Goal: Information Seeking & Learning: Learn about a topic

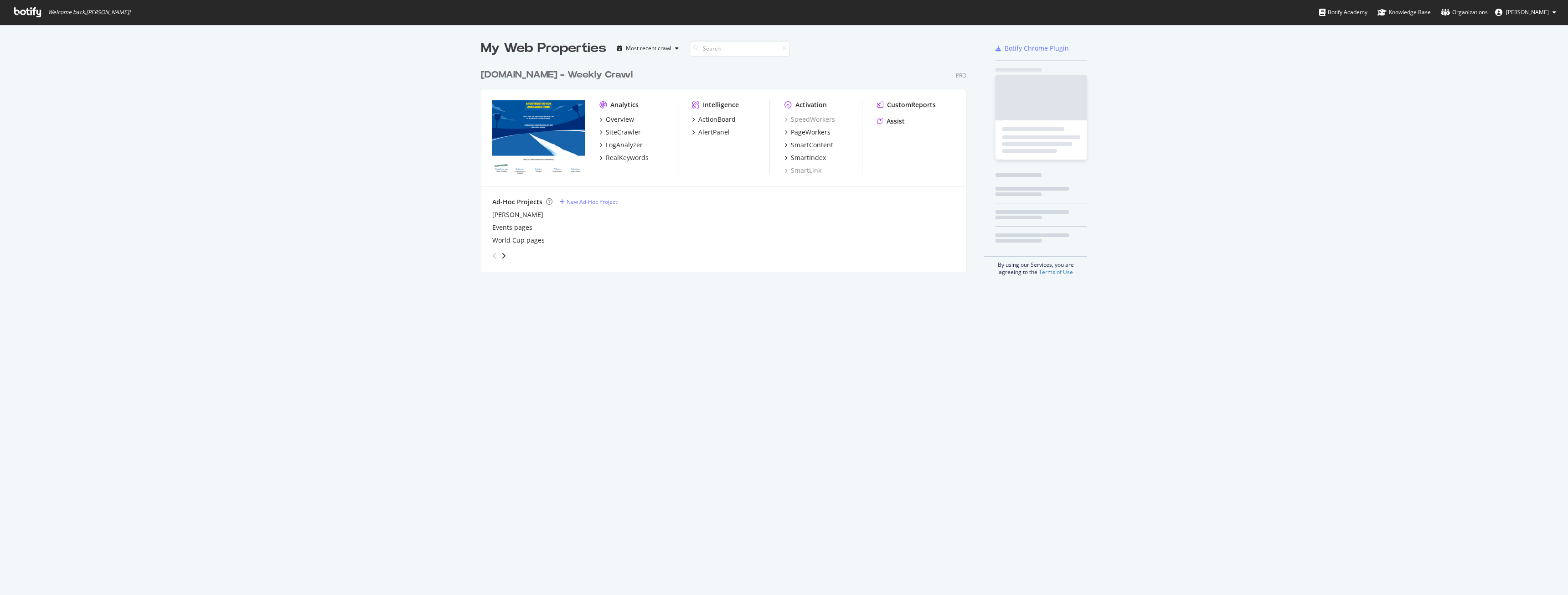
scroll to position [207, 486]
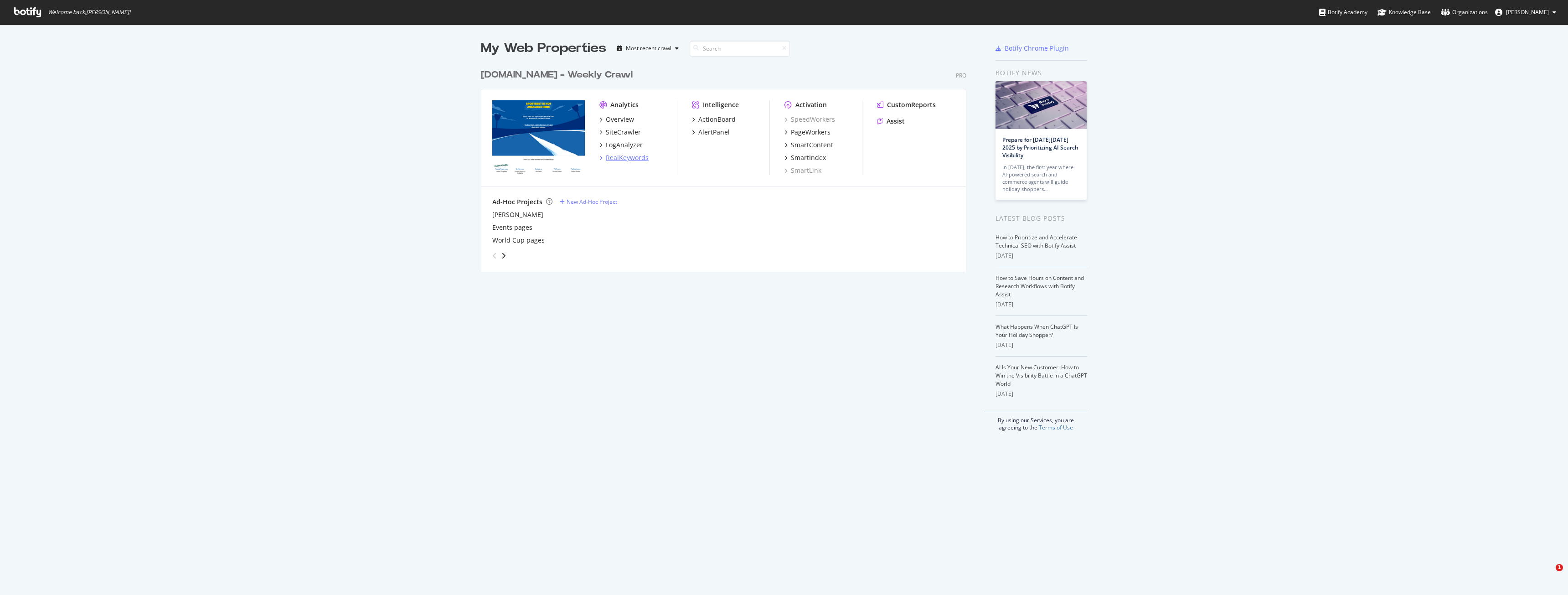
click at [616, 157] on div "RealKeywords" at bounding box center [627, 157] width 43 height 9
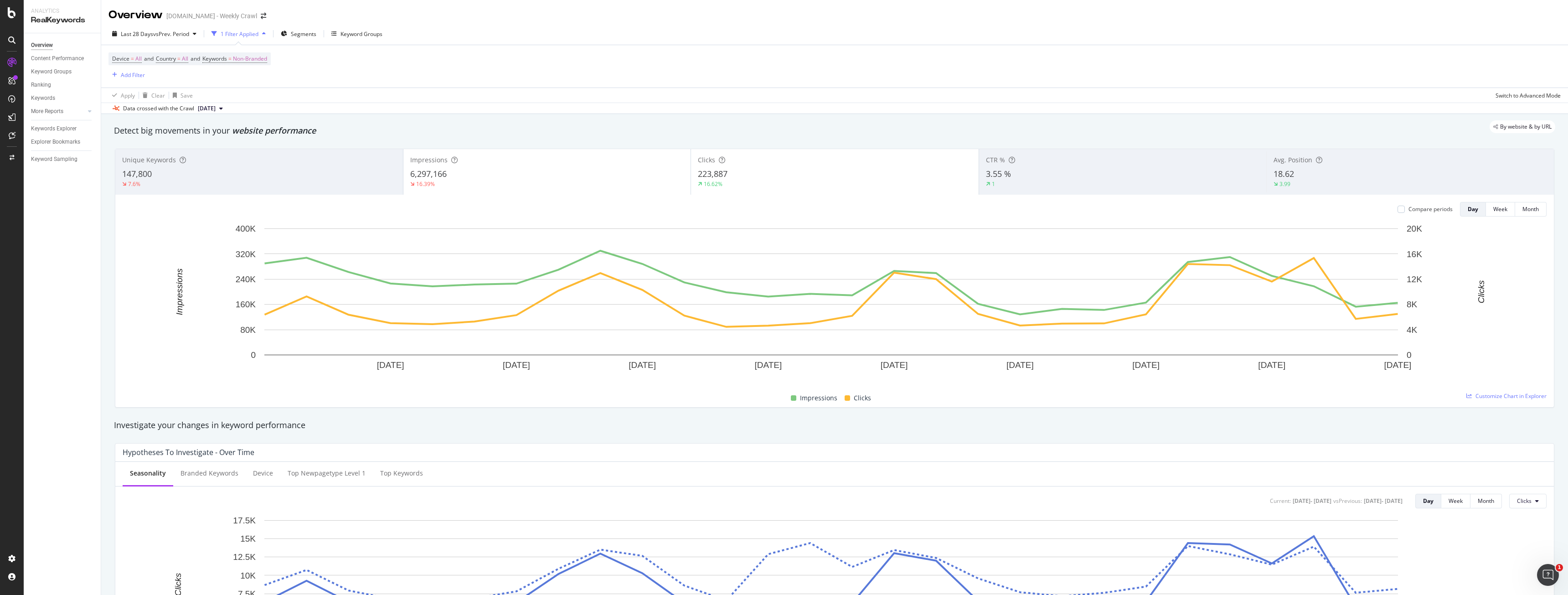
click at [227, 108] on button "[DATE]" at bounding box center [210, 108] width 32 height 11
click at [246, 137] on div "17.8K URLs" at bounding box center [241, 139] width 28 height 8
click at [168, 36] on span "vs Prev. Period" at bounding box center [171, 34] width 36 height 8
click at [178, 134] on input "[DATE]" at bounding box center [179, 135] width 37 height 13
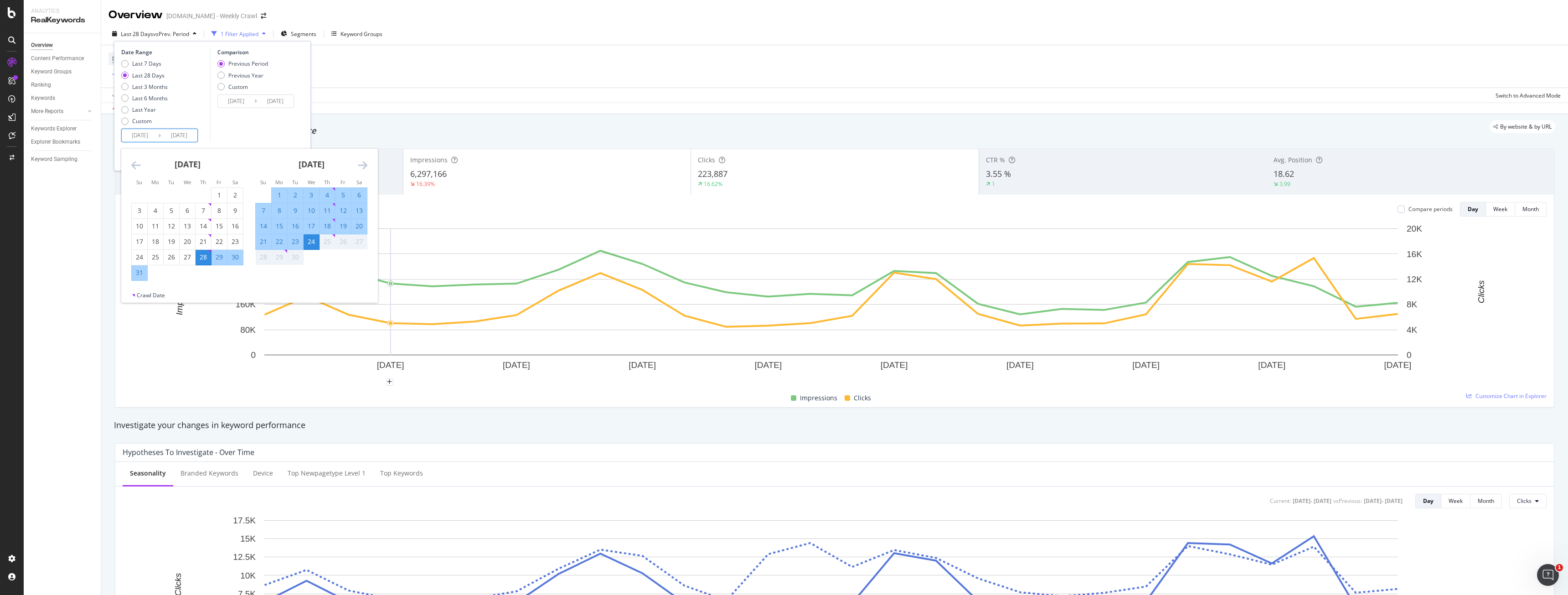
click at [267, 124] on div "Comparison Previous Period Previous Year Custom [DATE] Navigate forward to inte…" at bounding box center [254, 95] width 87 height 94
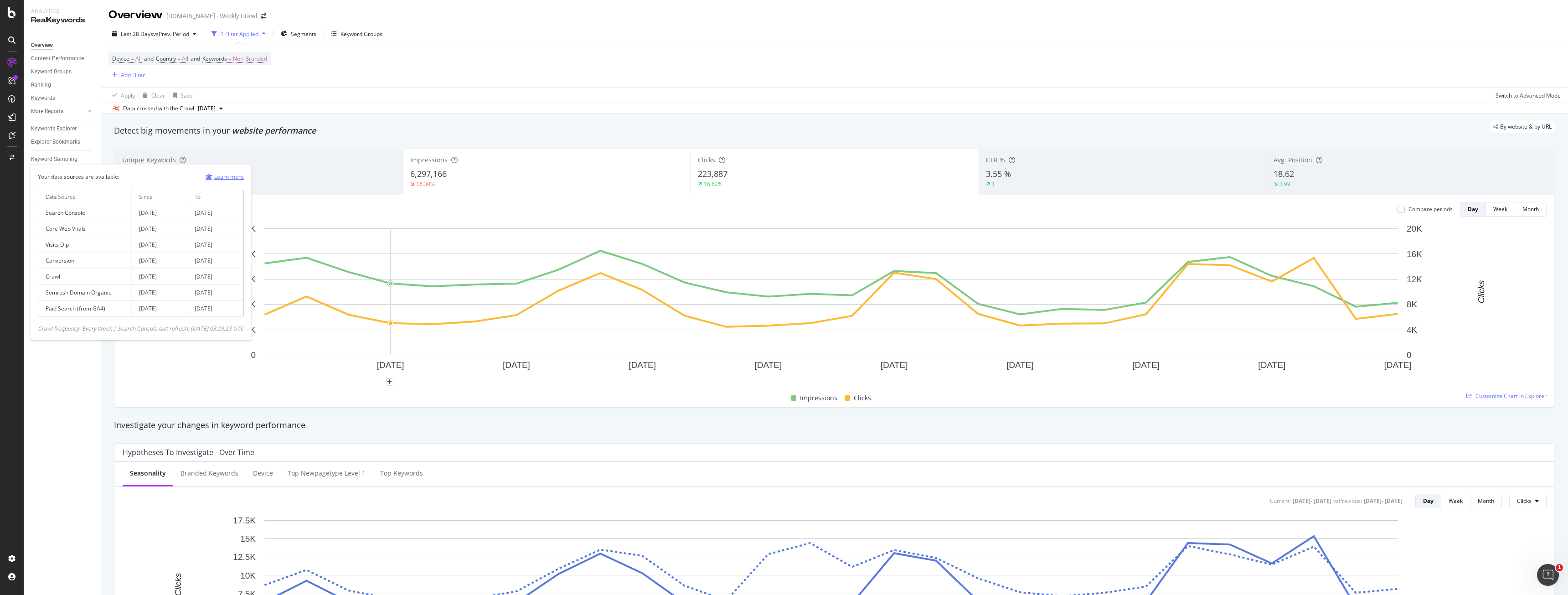
click at [232, 180] on link "Learn more" at bounding box center [225, 176] width 38 height 9
click at [17, 557] on div at bounding box center [11, 558] width 22 height 15
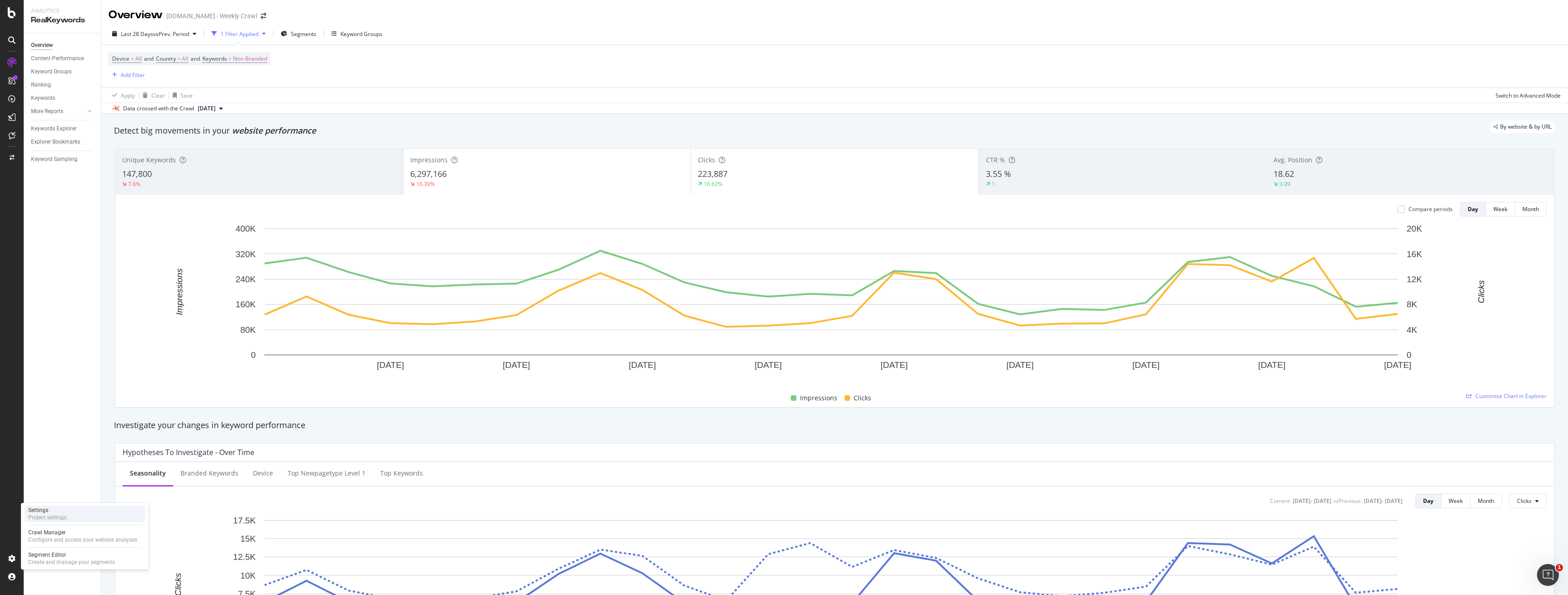
click at [41, 513] on div "Settings" at bounding box center [48, 510] width 38 height 7
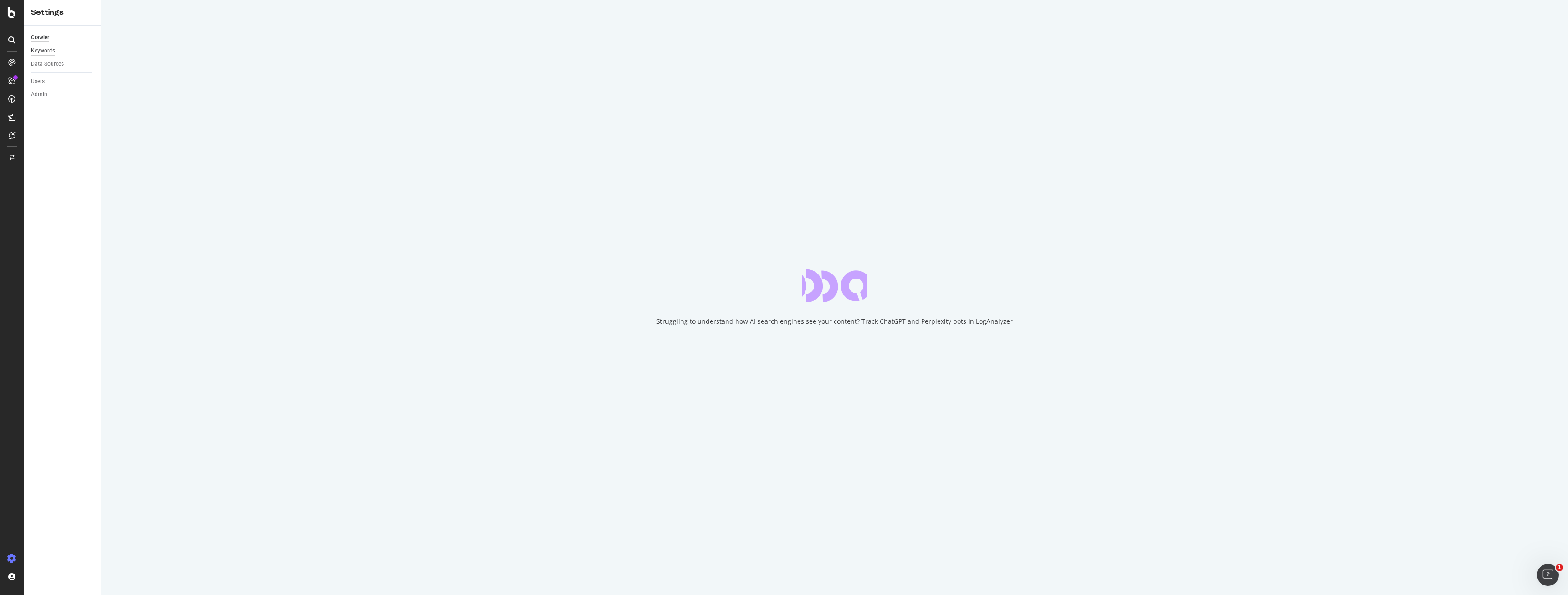
click at [42, 50] on div "Keywords" at bounding box center [43, 50] width 24 height 9
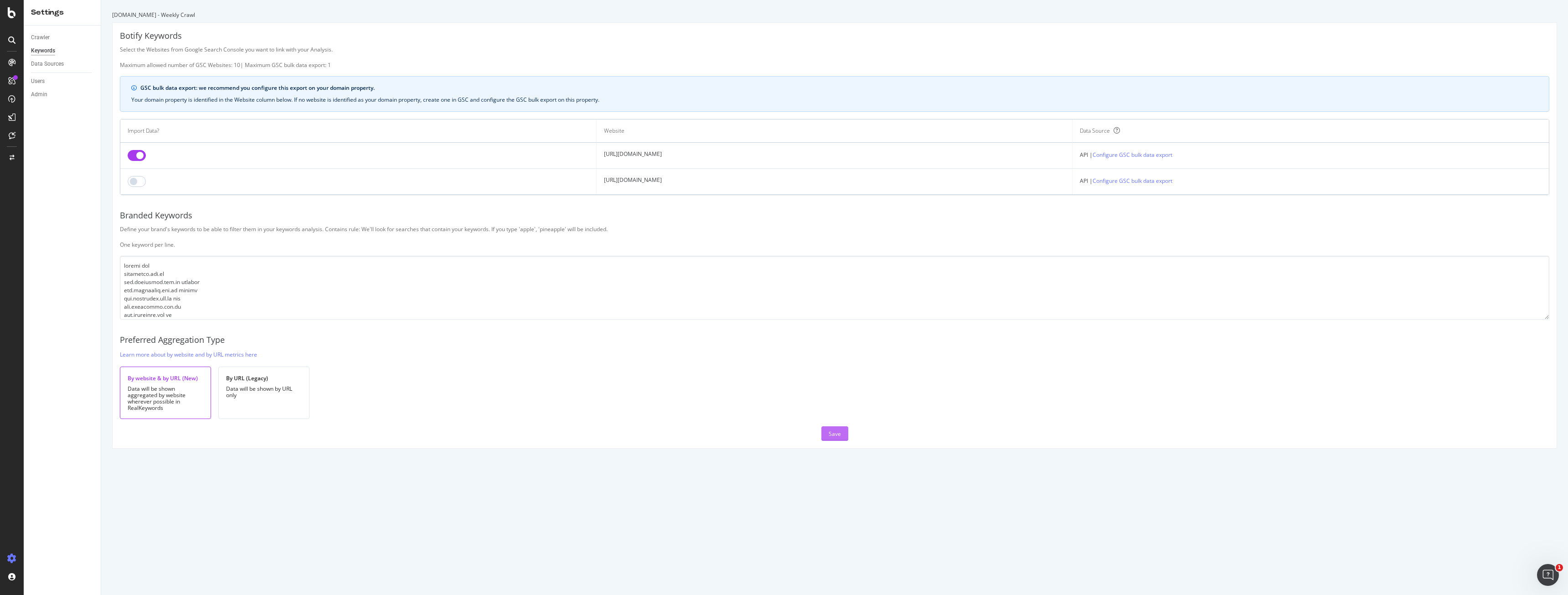
click at [834, 429] on div "Save" at bounding box center [835, 433] width 12 height 14
click at [835, 436] on div "Save" at bounding box center [835, 433] width 12 height 8
click at [63, 67] on div "Data Sources" at bounding box center [47, 64] width 33 height 9
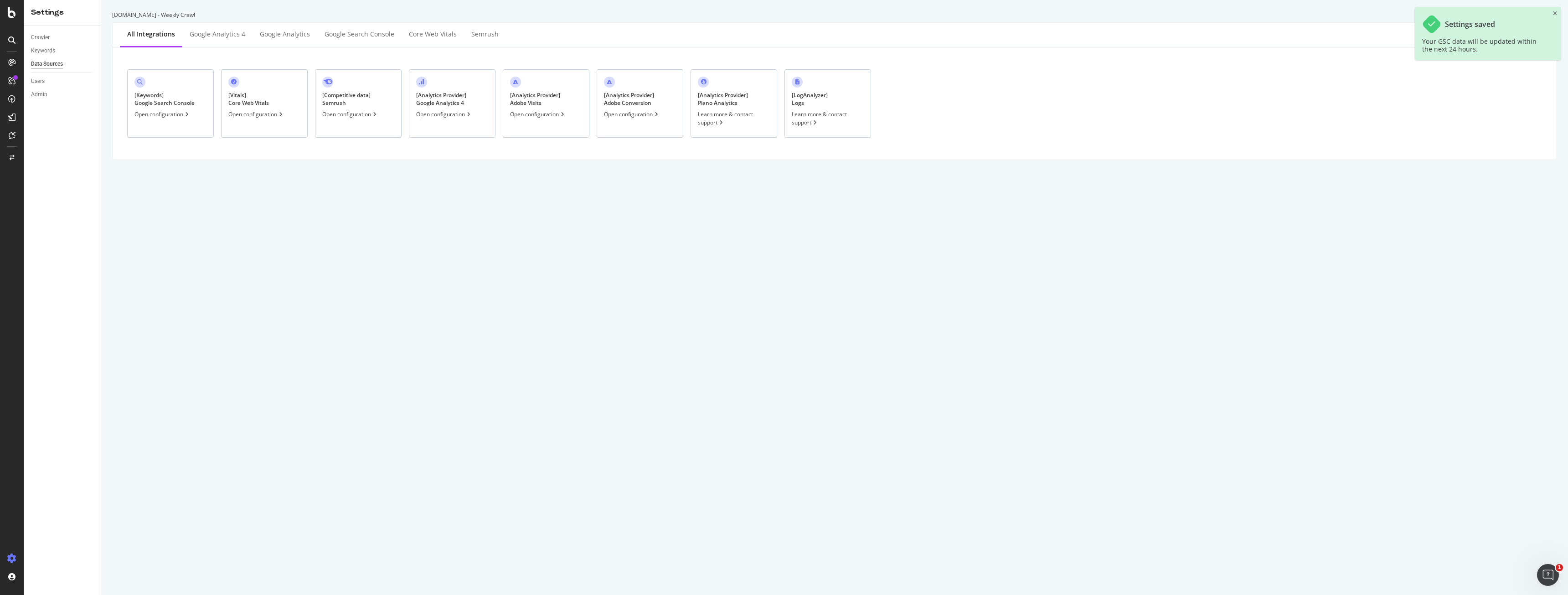
click at [163, 96] on div "[ Keywords ] Google Search Console" at bounding box center [164, 98] width 60 height 15
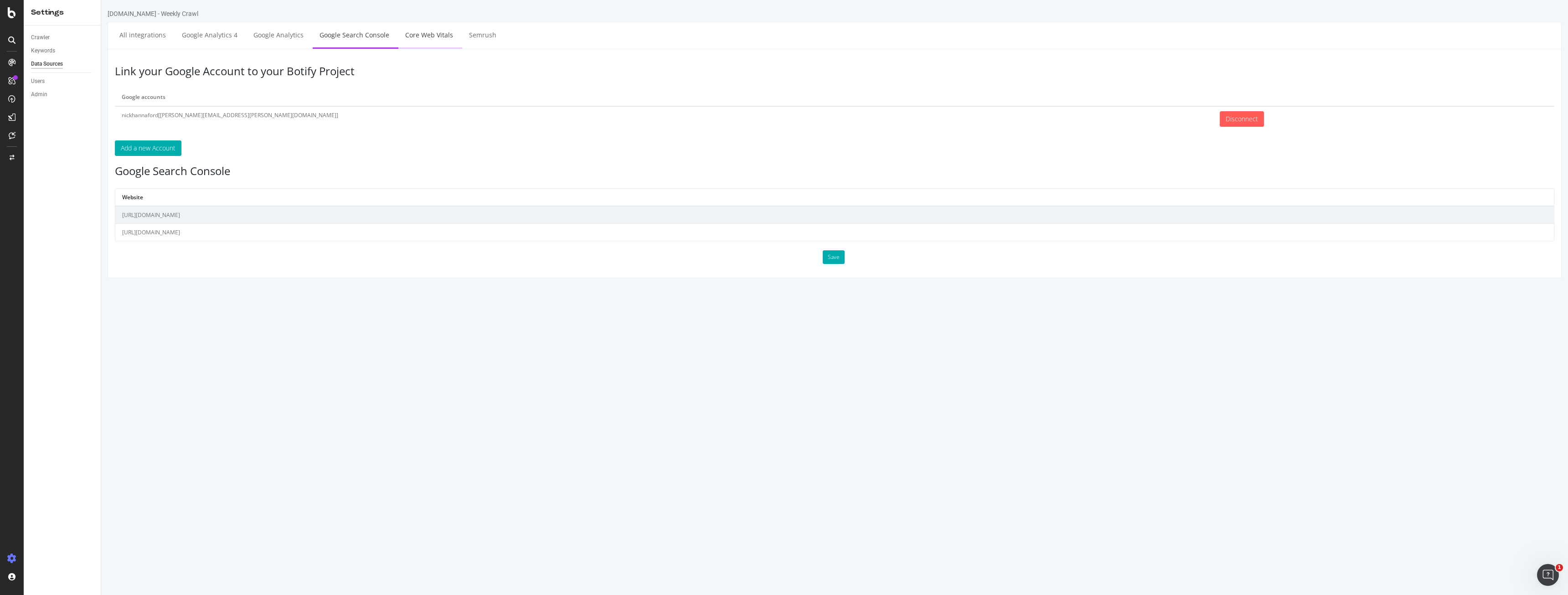
click at [400, 28] on link "Core Web Vitals" at bounding box center [429, 35] width 61 height 25
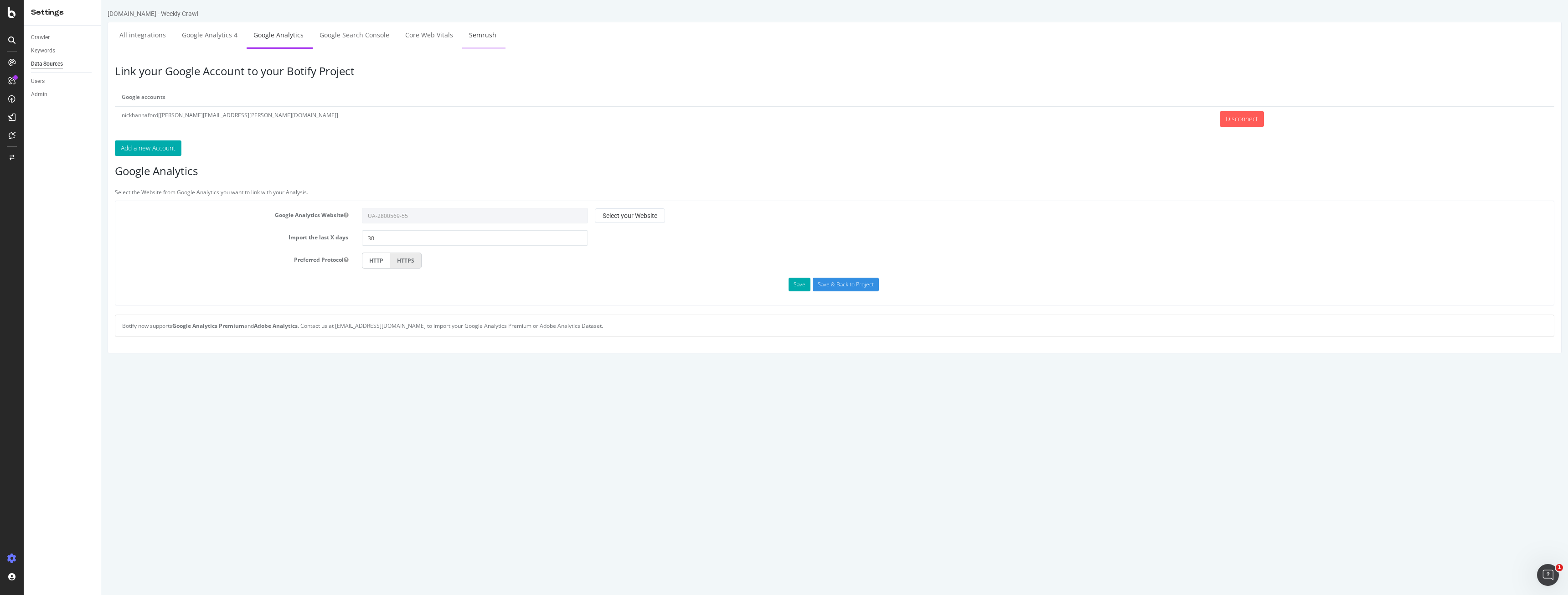
click at [474, 38] on link "Semrush" at bounding box center [483, 35] width 41 height 25
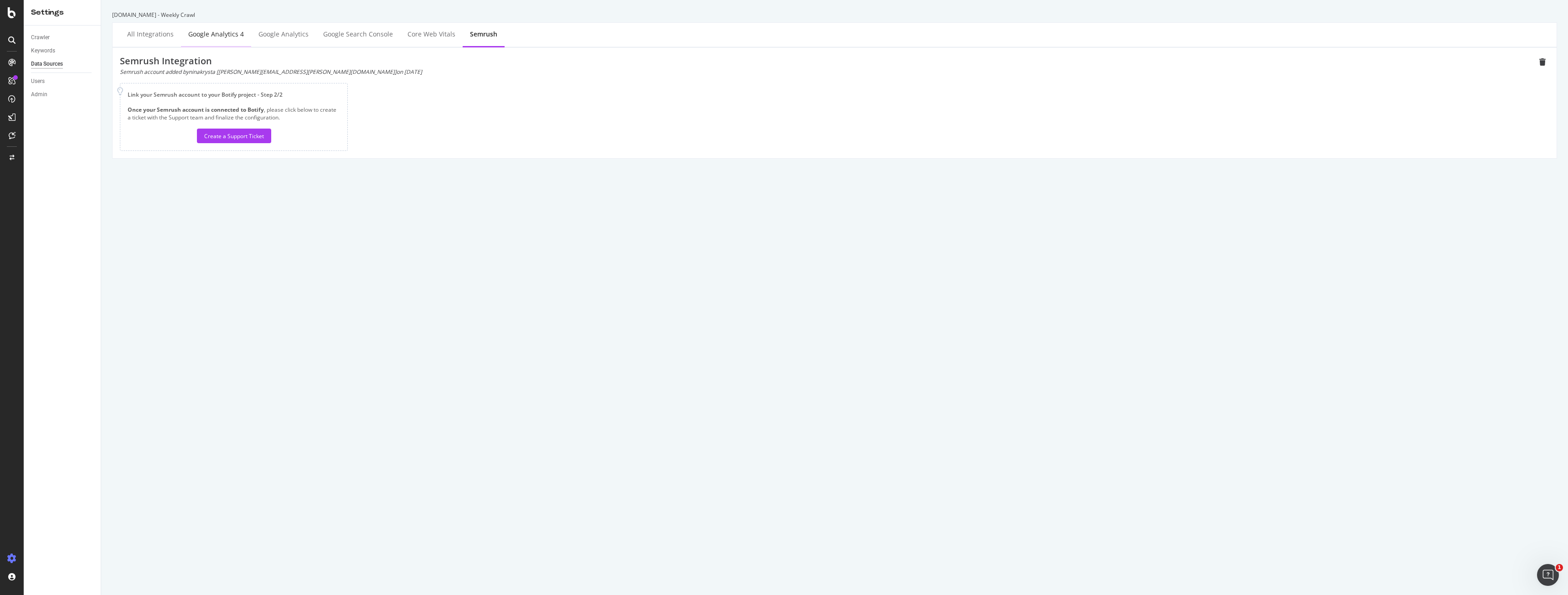
click at [198, 32] on div "Google Analytics 4" at bounding box center [216, 34] width 56 height 9
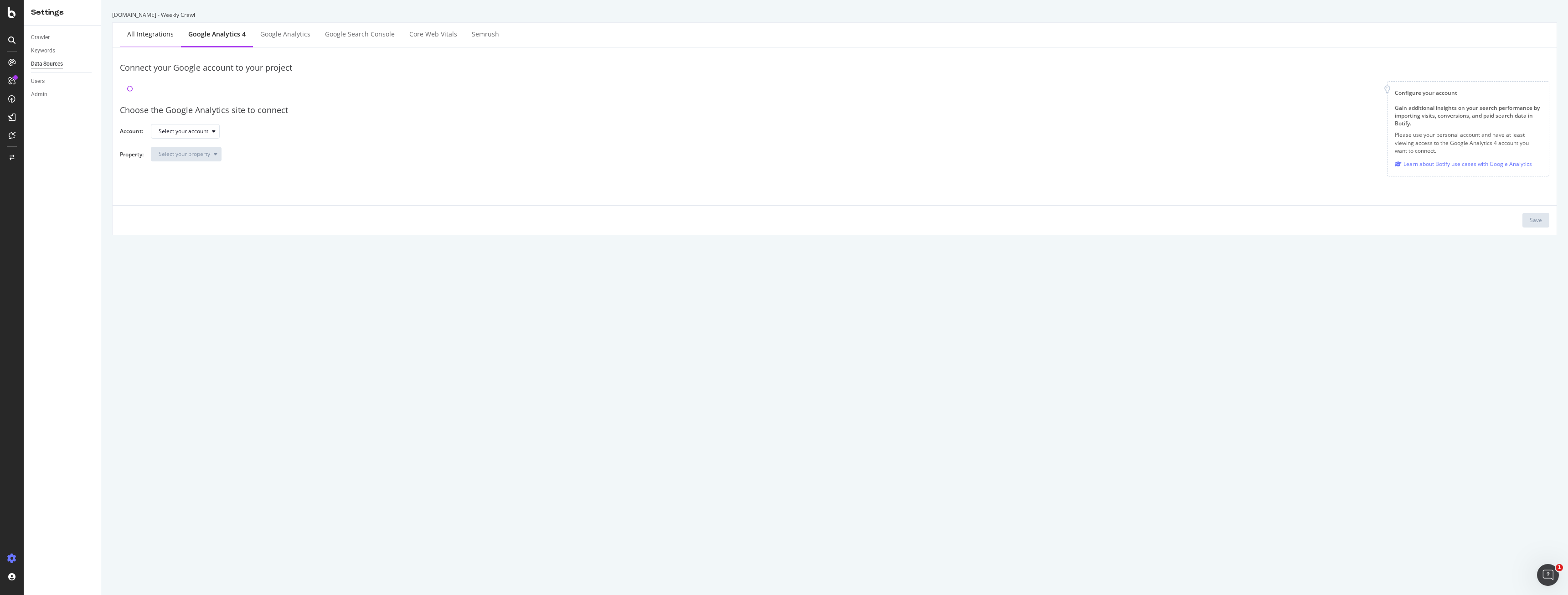
click at [155, 38] on div "All integrations" at bounding box center [150, 34] width 46 height 9
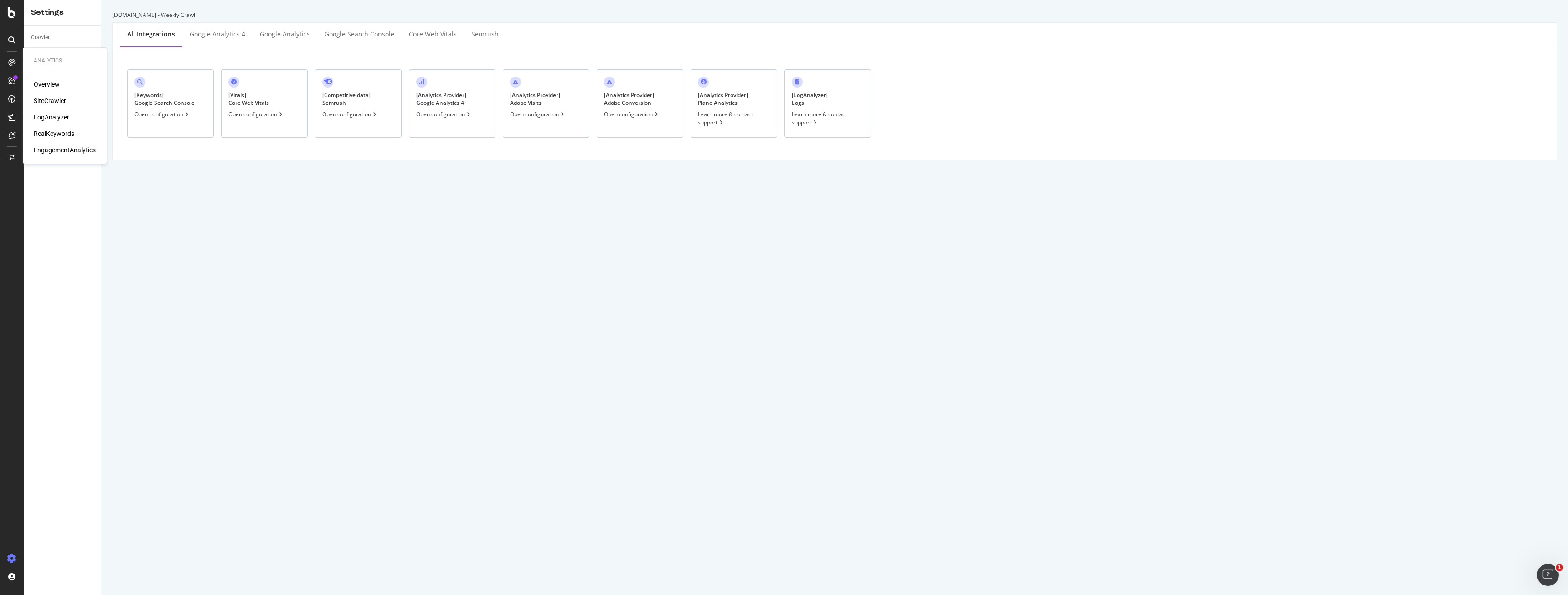
click at [48, 135] on div "RealKeywords" at bounding box center [54, 133] width 41 height 9
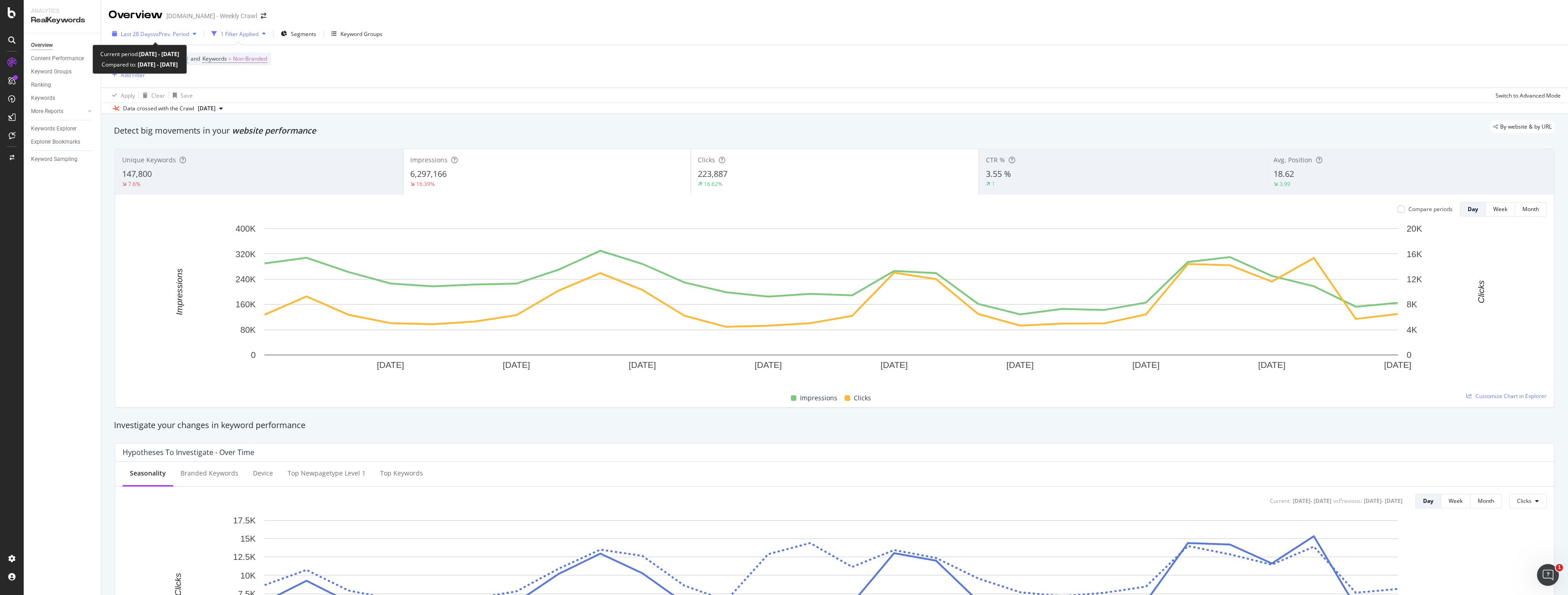
click at [160, 30] on span "vs Prev. Period" at bounding box center [171, 34] width 36 height 8
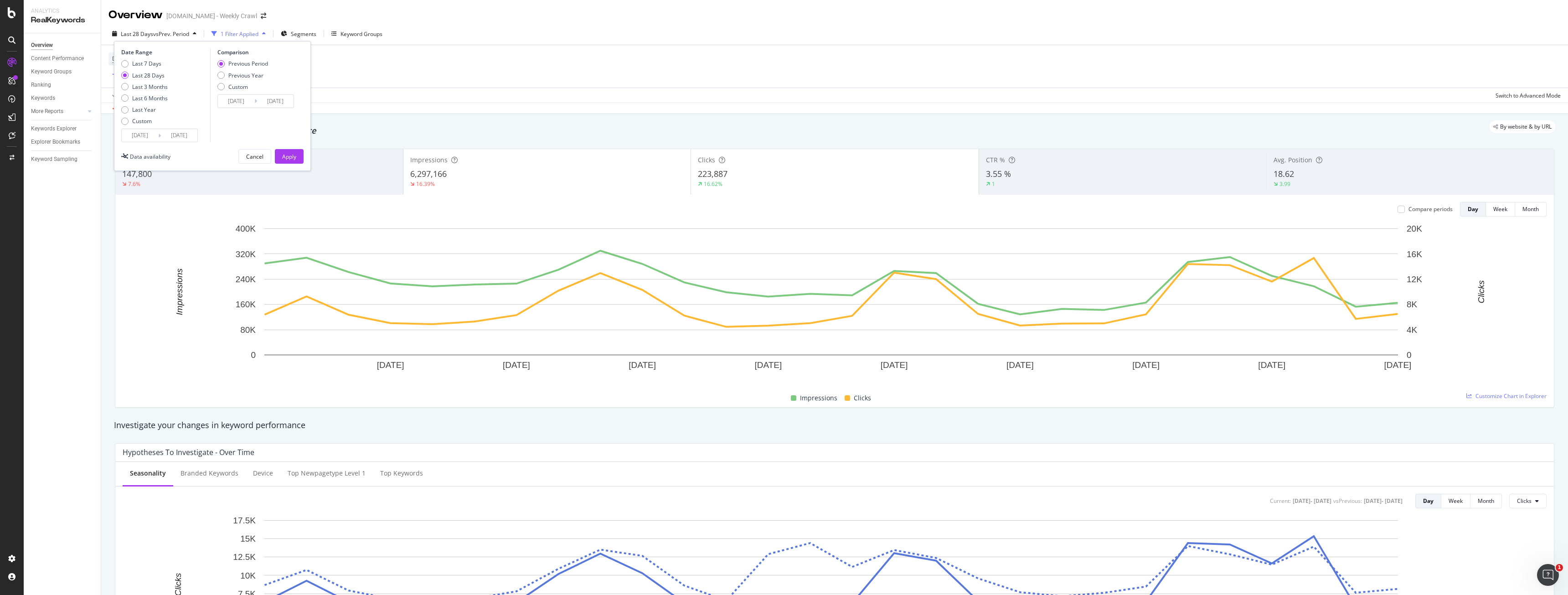
click at [186, 136] on input "[DATE]" at bounding box center [179, 135] width 37 height 13
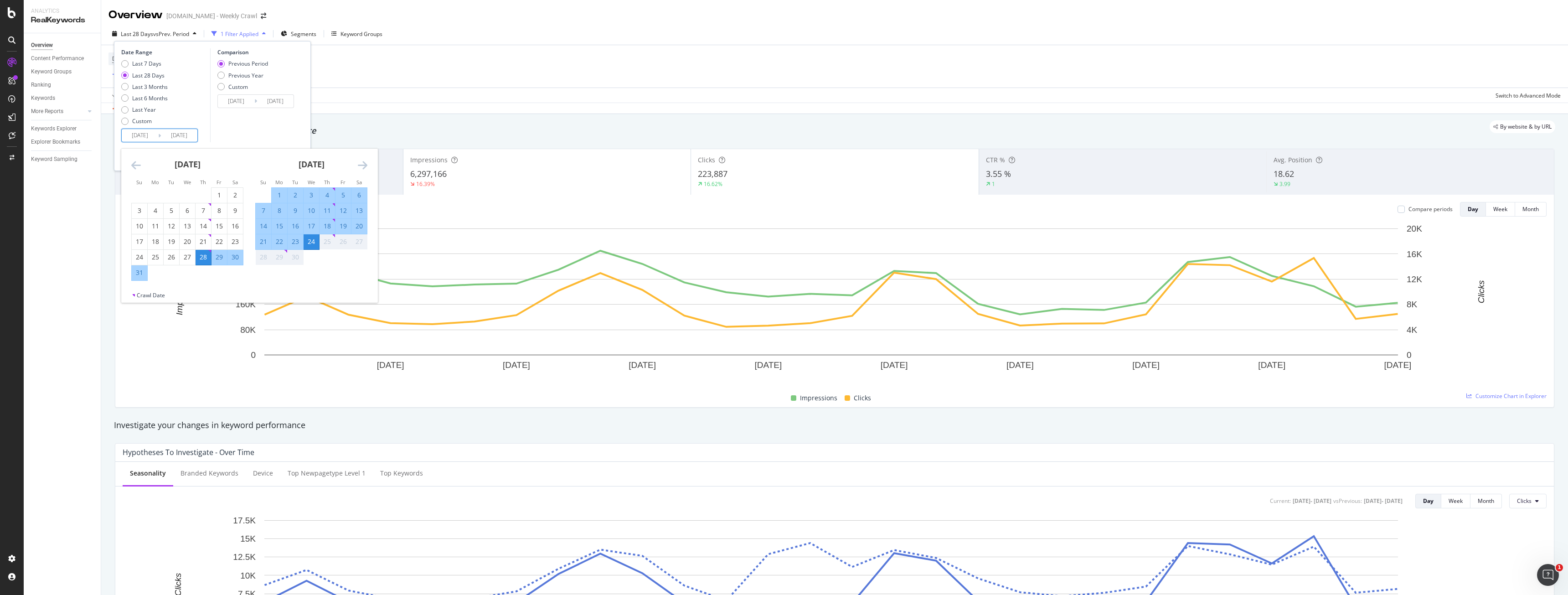
click at [200, 131] on div "Date Range Last 7 Days Last 28 Days Last 3 Months Last 6 Months Last Year Custo…" at bounding box center [165, 95] width 87 height 94
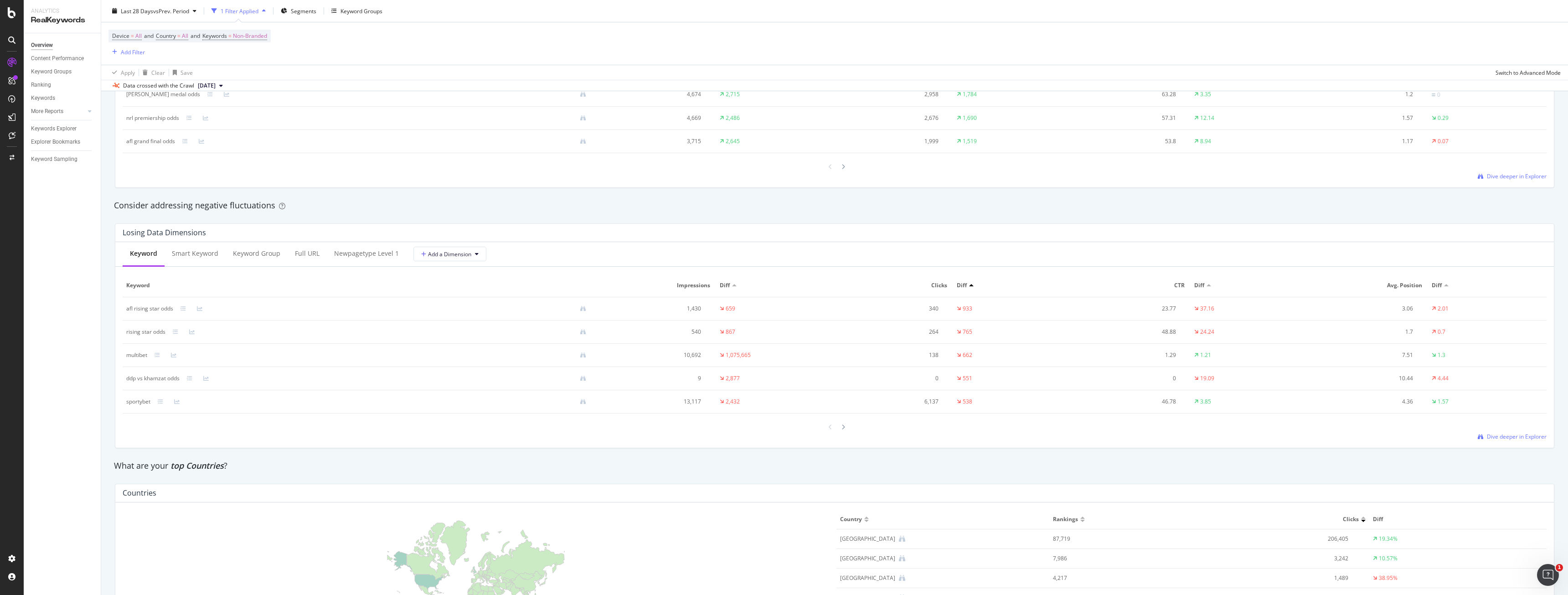
scroll to position [958, 0]
